Goal: Find contact information: Find contact information

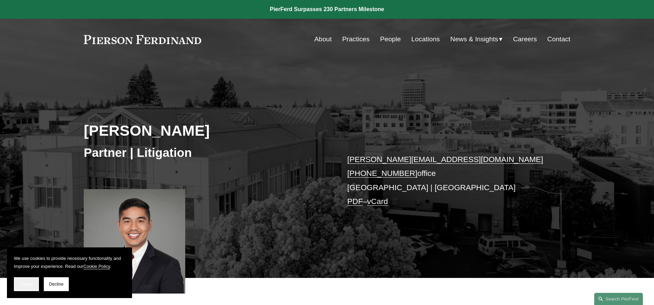
click at [25, 280] on button "Accept" at bounding box center [26, 285] width 25 height 14
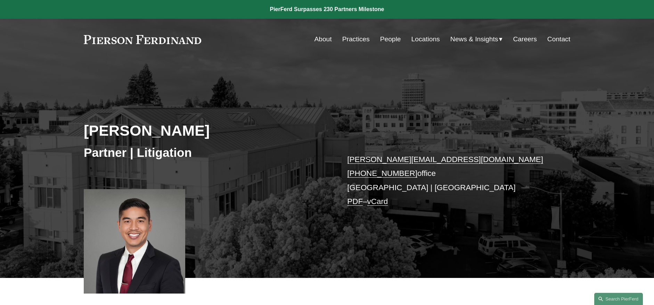
click at [323, 41] on link "About" at bounding box center [322, 39] width 17 height 13
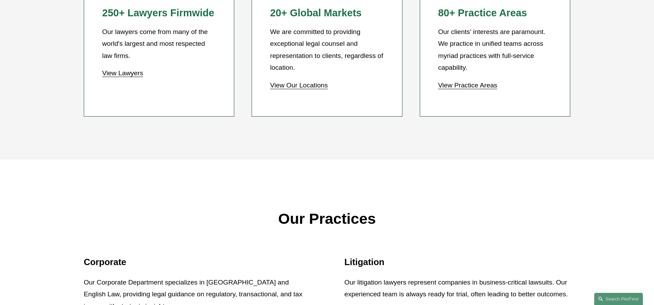
scroll to position [799, 0]
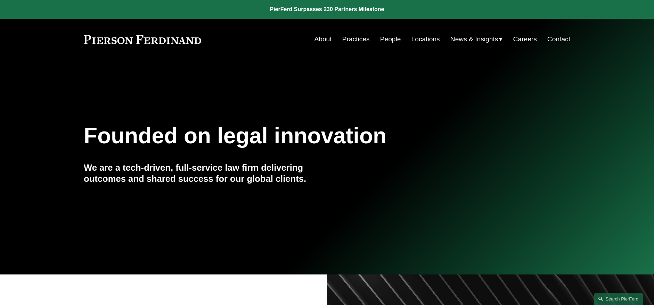
click at [354, 40] on link "Practices" at bounding box center [355, 39] width 27 height 13
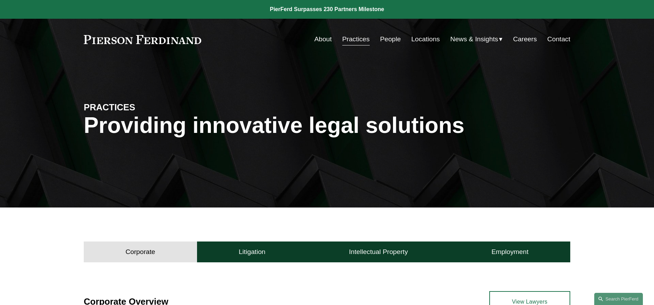
click at [555, 42] on link "Contact" at bounding box center [558, 39] width 23 height 13
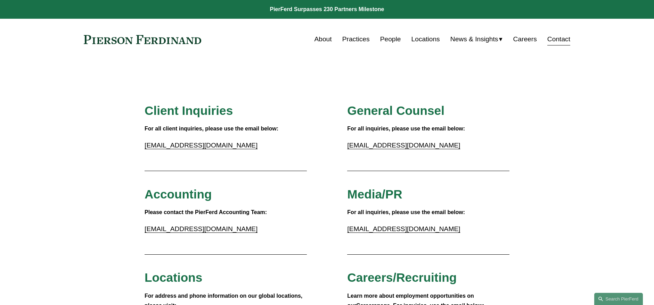
click at [190, 146] on link "inquiries@pierferd.com" at bounding box center [201, 145] width 113 height 7
